Goal: Task Accomplishment & Management: Manage account settings

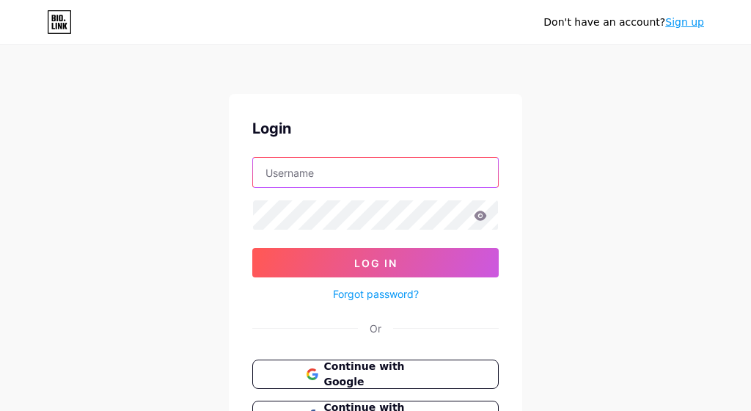
type input "mkqq"
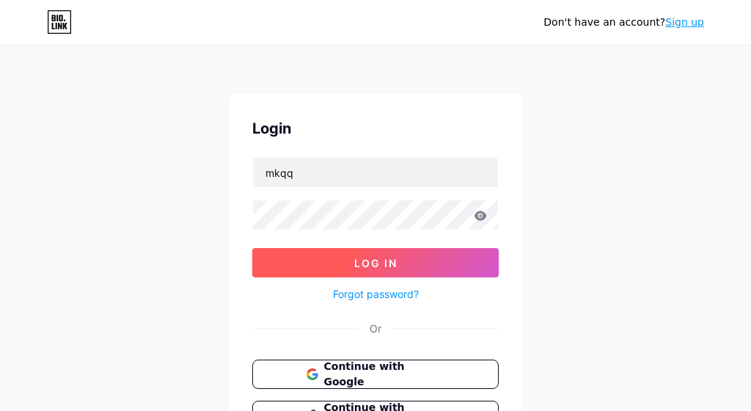
click at [374, 253] on button "Log In" at bounding box center [375, 262] width 246 height 29
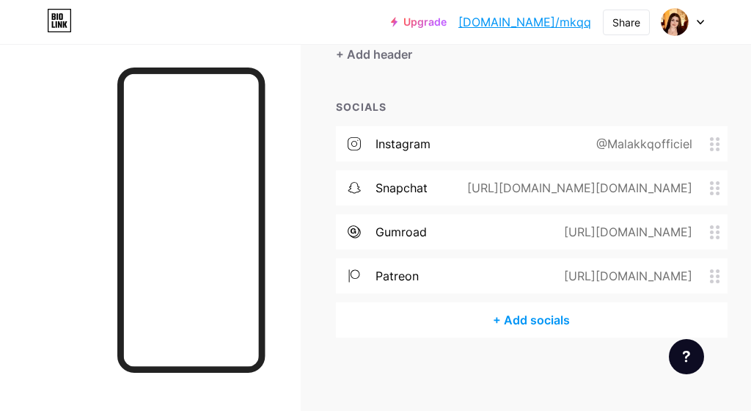
scroll to position [143, 0]
click at [722, 270] on span at bounding box center [719, 277] width 18 height 14
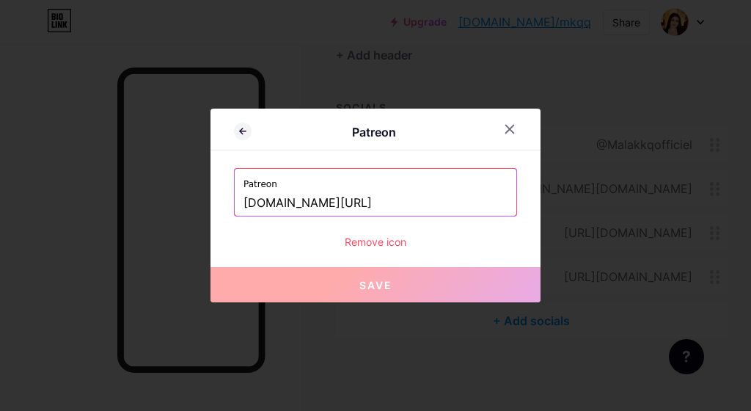
click at [394, 243] on div "Remove icon" at bounding box center [375, 241] width 283 height 15
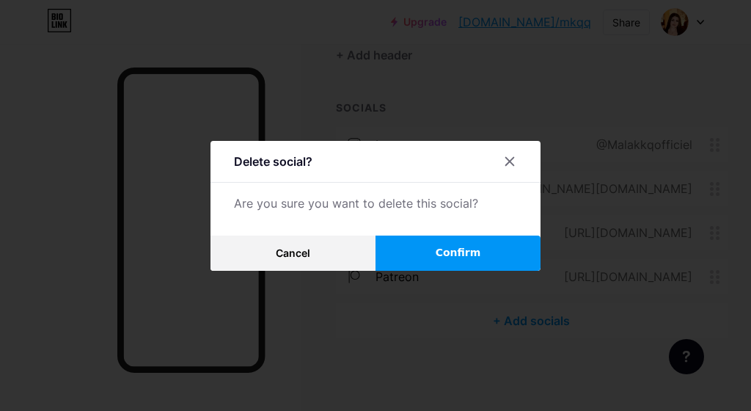
click at [496, 240] on button "Confirm" at bounding box center [457, 252] width 165 height 35
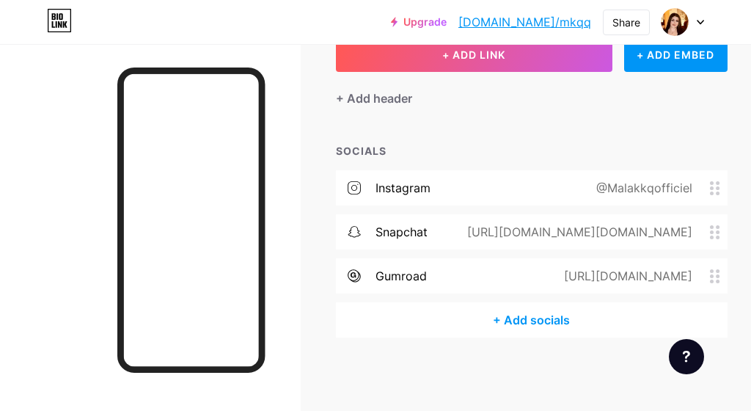
scroll to position [99, 0]
click at [712, 273] on icon at bounding box center [715, 277] width 10 height 14
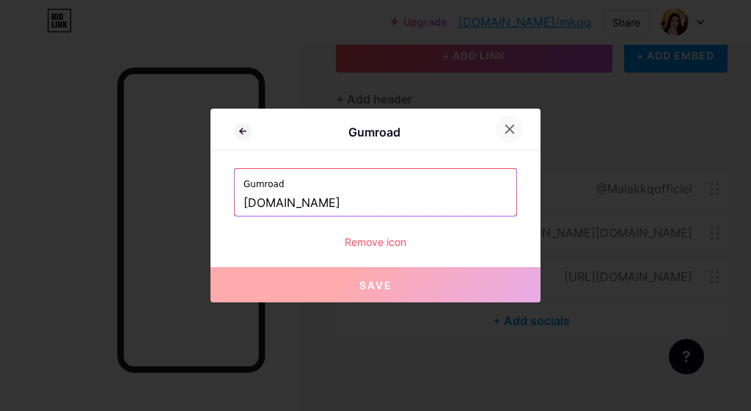
click at [509, 131] on icon at bounding box center [510, 129] width 12 height 12
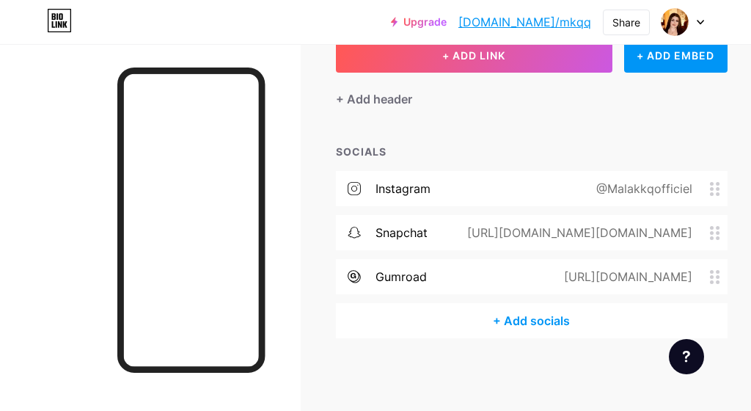
click at [535, 321] on div "+ Add socials" at bounding box center [532, 320] width 392 height 35
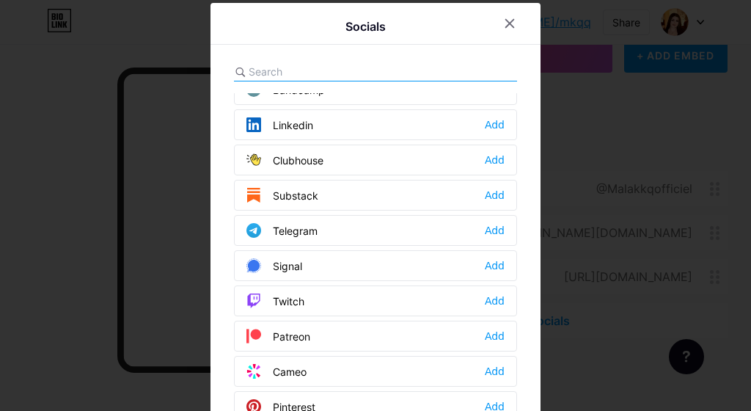
scroll to position [596, 0]
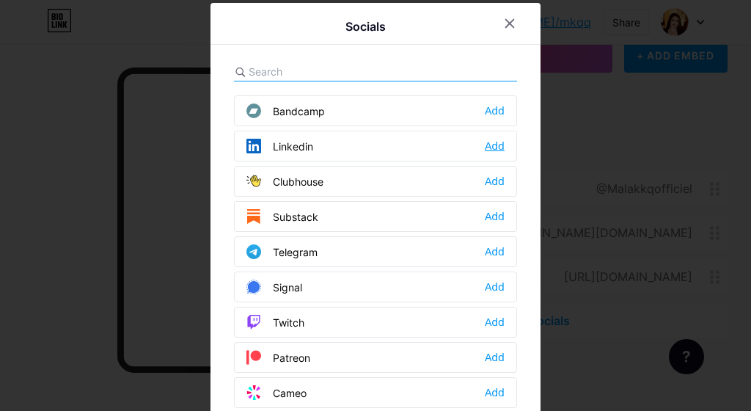
click at [487, 145] on div "Add" at bounding box center [495, 146] width 20 height 15
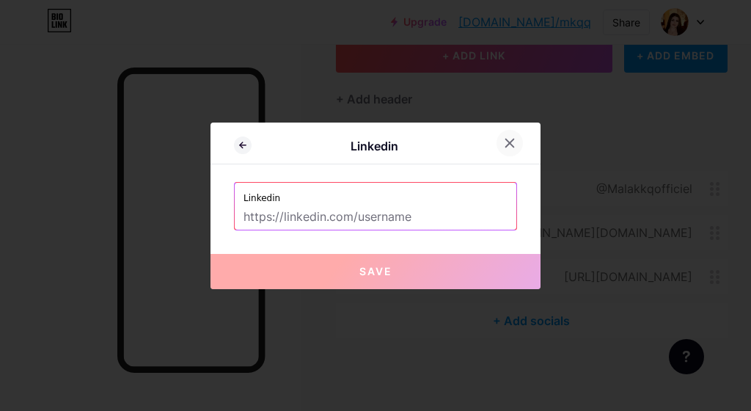
click at [506, 141] on icon at bounding box center [510, 143] width 12 height 12
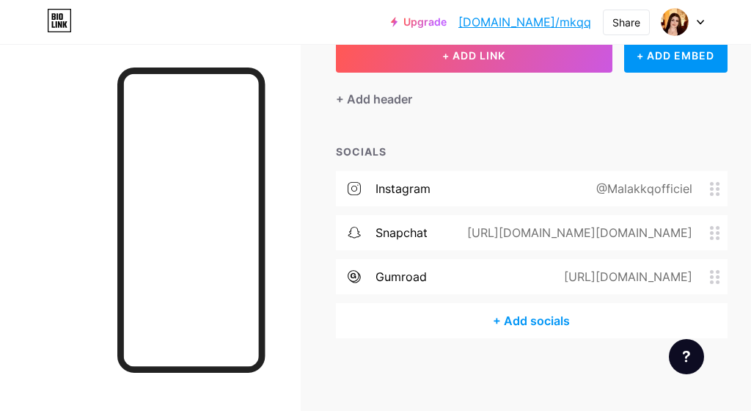
click at [510, 325] on div "+ Add socials" at bounding box center [532, 320] width 392 height 35
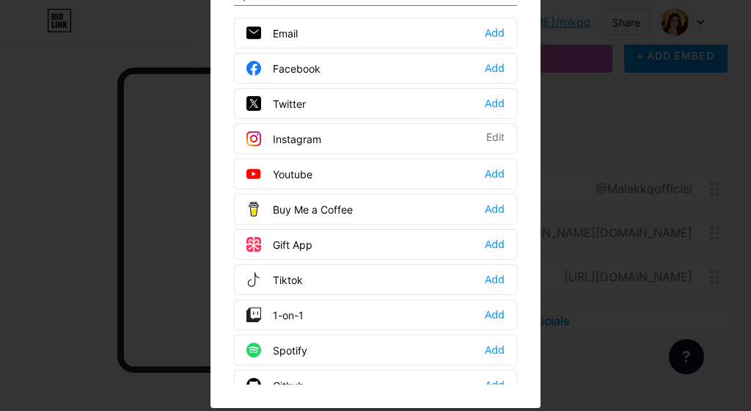
scroll to position [0, 0]
click at [491, 34] on div "Add" at bounding box center [495, 33] width 20 height 15
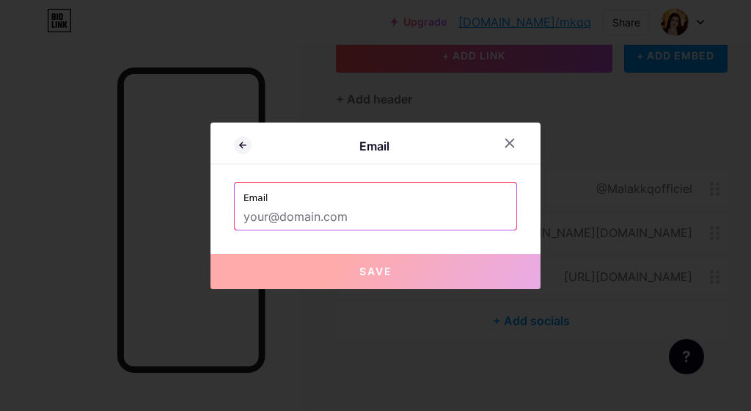
click at [349, 215] on input "text" at bounding box center [375, 217] width 264 height 25
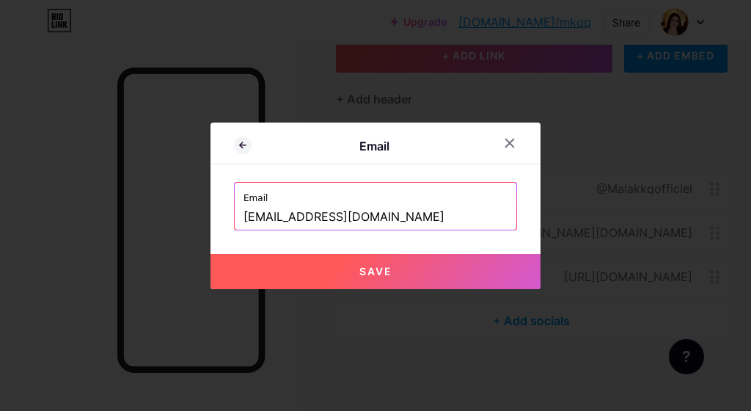
click at [377, 272] on span "Save" at bounding box center [375, 271] width 33 height 12
type input "mailto:[EMAIL_ADDRESS][DOMAIN_NAME]"
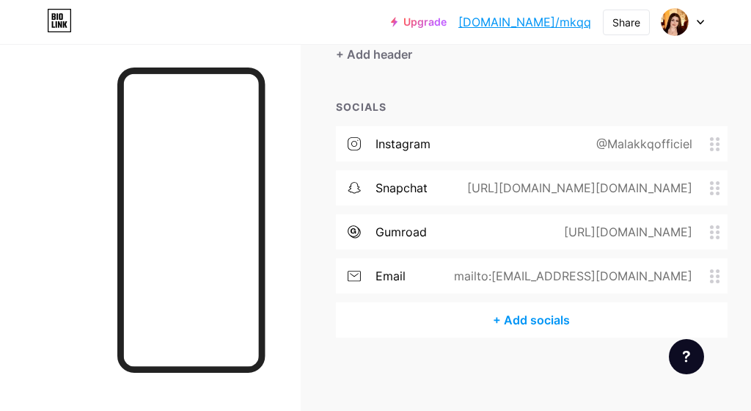
scroll to position [143, 0]
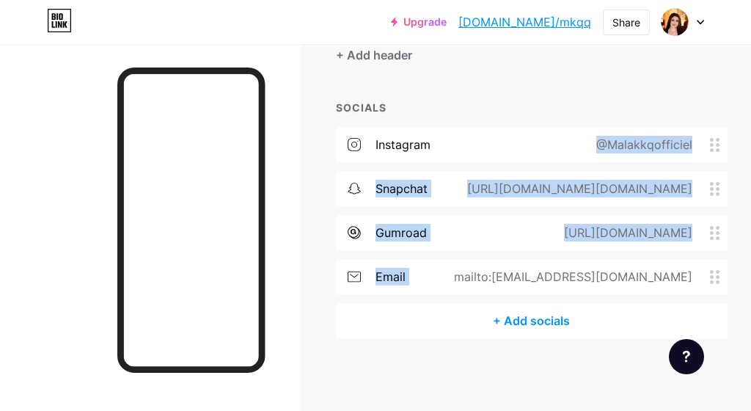
drag, startPoint x: 515, startPoint y: 278, endPoint x: 496, endPoint y: 133, distance: 145.7
click at [496, 134] on div "instagram @Malakkqofficiel snapchat [URL][DOMAIN_NAME][DOMAIN_NAME] gumroad [UR…" at bounding box center [532, 215] width 392 height 176
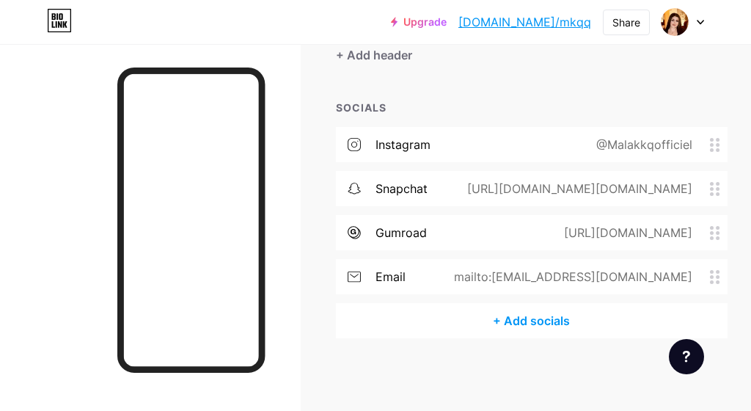
click at [514, 92] on div "+ ADD LINK + ADD EMBED + Add header SOCIALS instagram @Malakkqofficiel snapchat…" at bounding box center [532, 165] width 392 height 345
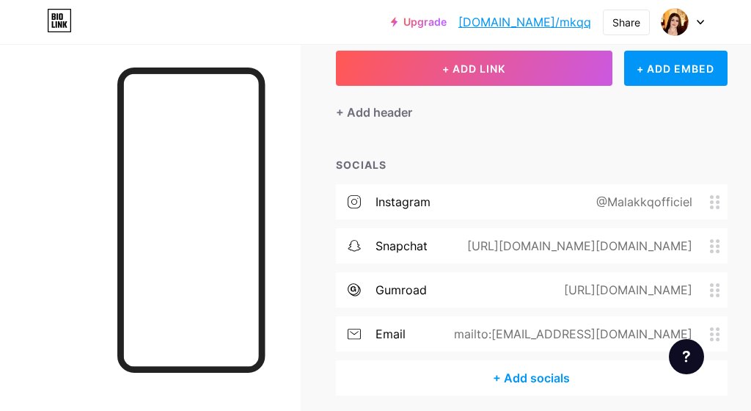
scroll to position [87, 0]
